Goal: Check status: Check status

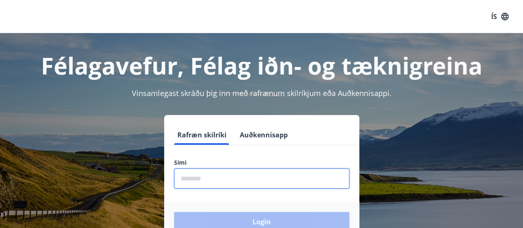
click at [260, 179] on input "phone" at bounding box center [261, 178] width 175 height 20
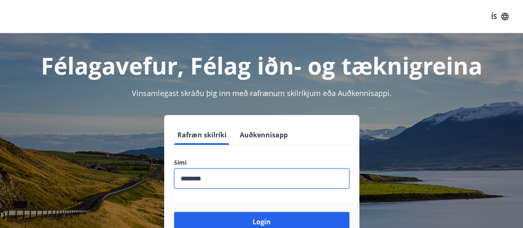
type input "********"
click at [174, 212] on button "Login" at bounding box center [261, 222] width 175 height 20
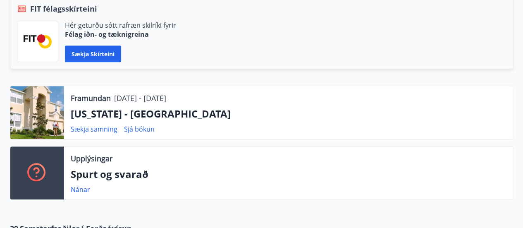
scroll to position [215, 0]
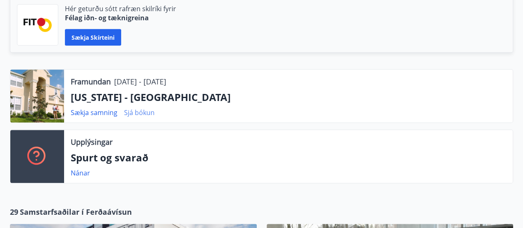
click at [136, 115] on link "Sjá bókun" at bounding box center [139, 112] width 31 height 9
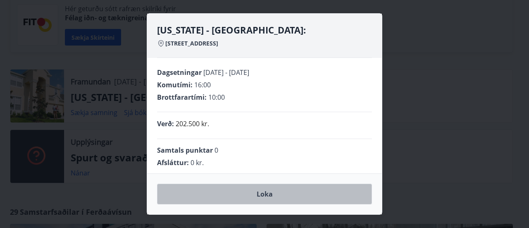
click at [270, 199] on button "Loka" at bounding box center [264, 194] width 215 height 21
